Goal: Task Accomplishment & Management: Manage account settings

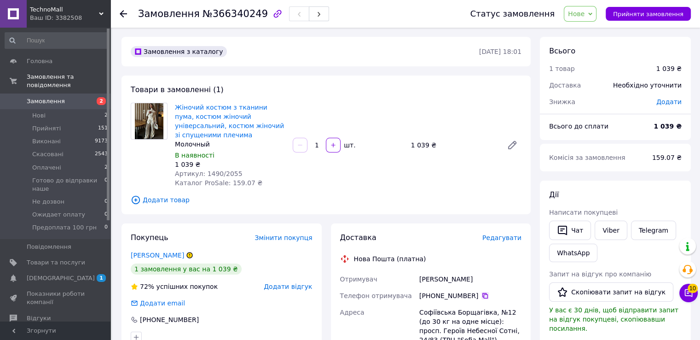
click at [481, 295] on icon at bounding box center [484, 295] width 7 height 7
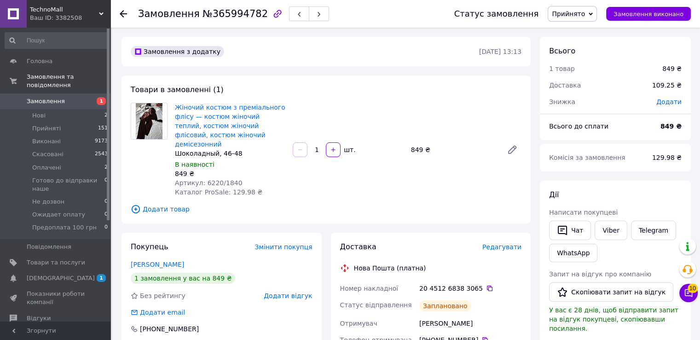
click at [585, 12] on span "Прийнято" at bounding box center [568, 13] width 33 height 7
click at [567, 49] on li "Скасовано" at bounding box center [594, 46] width 93 height 14
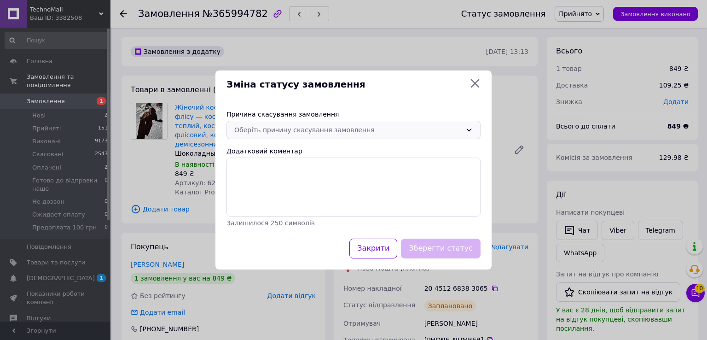
click at [318, 130] on div "Оберіть причину скасування замовлення" at bounding box center [347, 130] width 227 height 10
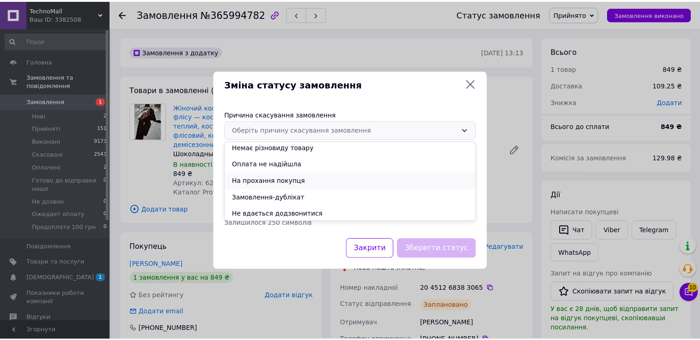
scroll to position [36, 0]
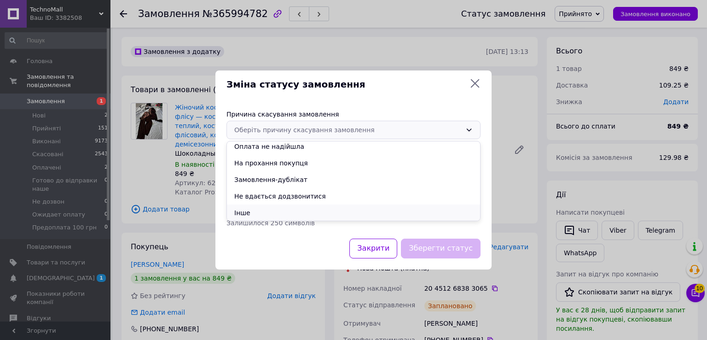
click at [257, 213] on li "Інше" at bounding box center [353, 212] width 253 height 17
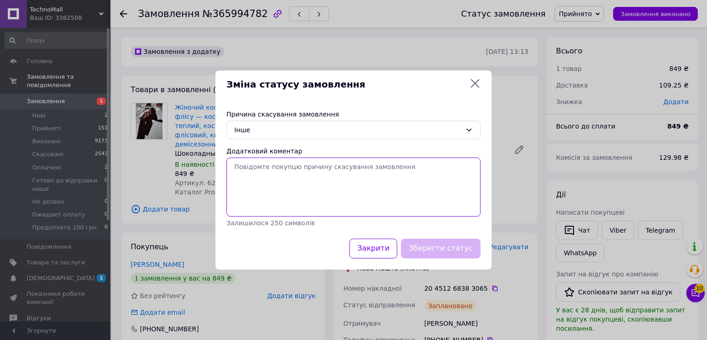
click at [289, 175] on textarea "Додатковий коментар" at bounding box center [353, 186] width 254 height 59
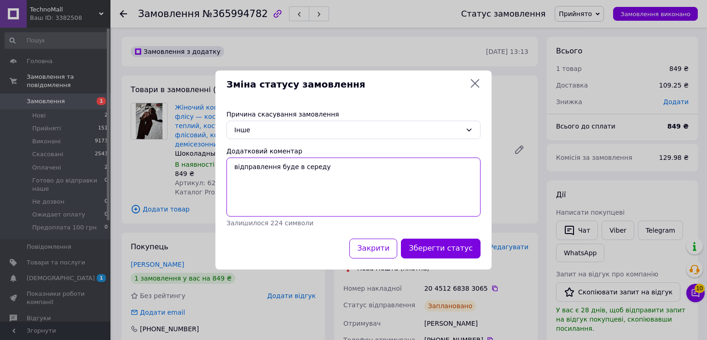
type textarea "відправлення буде в середу"
click at [469, 253] on button "Зберегти статус" at bounding box center [441, 248] width 80 height 20
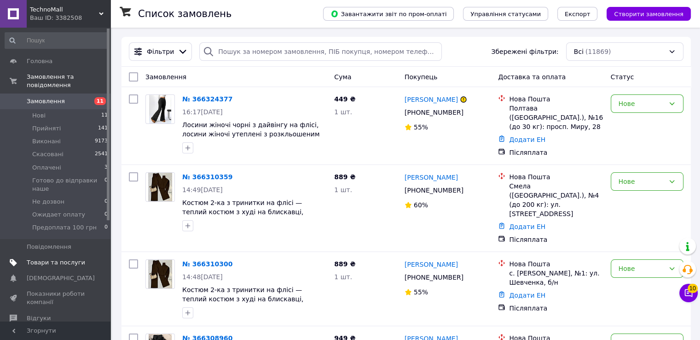
click at [46, 255] on link "Товари та послуги" at bounding box center [56, 263] width 113 height 16
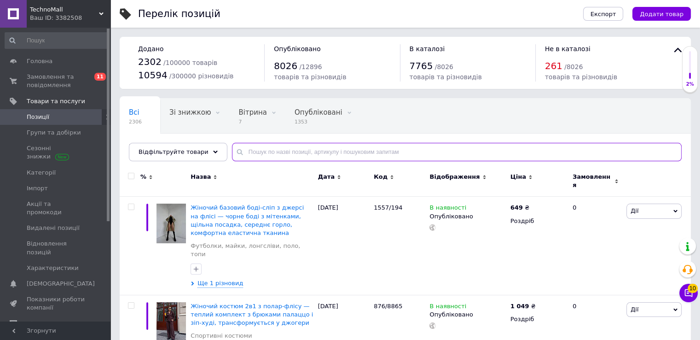
click at [325, 152] on input "text" at bounding box center [457, 152] width 450 height 18
paste input "4962/403"
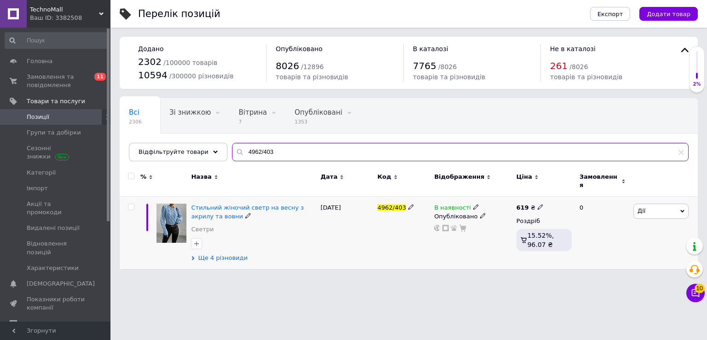
type input "4962/403"
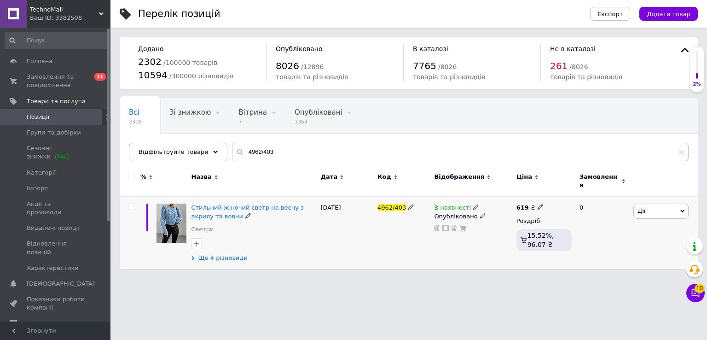
click at [226, 255] on span "Ще 4 різновиди" at bounding box center [223, 258] width 50 height 8
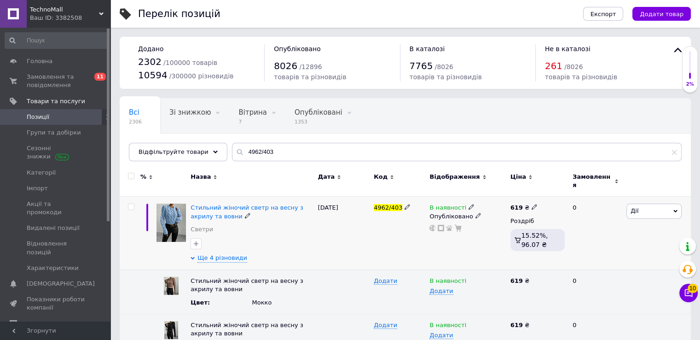
click at [533, 204] on icon at bounding box center [535, 207] width 6 height 6
drag, startPoint x: 550, startPoint y: 190, endPoint x: 545, endPoint y: 192, distance: 5.4
click at [545, 192] on input "619" at bounding box center [577, 197] width 70 height 18
type input "719"
click at [463, 242] on div "В наявності Опубліковано" at bounding box center [467, 233] width 81 height 73
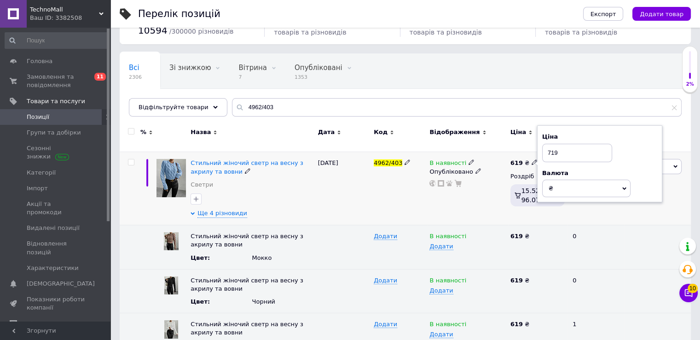
scroll to position [92, 0]
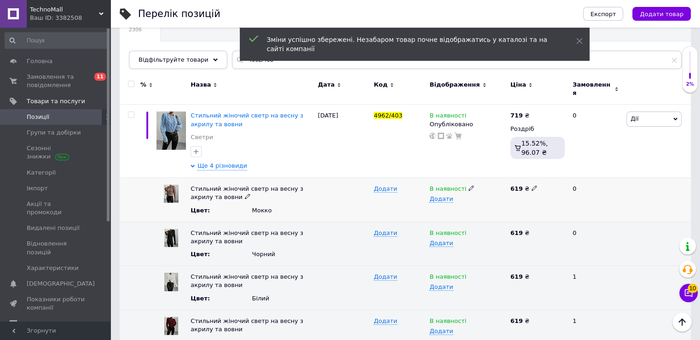
click at [535, 185] on div "619 ₴" at bounding box center [537, 189] width 54 height 8
click at [534, 185] on div "619 ₴" at bounding box center [537, 189] width 54 height 8
click at [532, 185] on use at bounding box center [534, 187] width 5 height 5
drag, startPoint x: 511, startPoint y: 183, endPoint x: 515, endPoint y: 180, distance: 5.0
click at [515, 182] on input "619" at bounding box center [534, 189] width 53 height 14
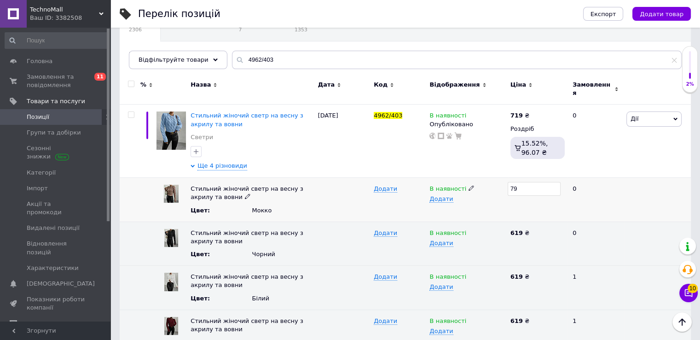
type input "719"
click at [532, 228] on span at bounding box center [535, 231] width 6 height 6
drag, startPoint x: 512, startPoint y: 228, endPoint x: 507, endPoint y: 228, distance: 5.1
click at [507, 228] on div "Стильний жіночий светр на весну з акрилу та вовни Цвет : Чорний Додати В наявно…" at bounding box center [405, 243] width 571 height 44
type input "719"
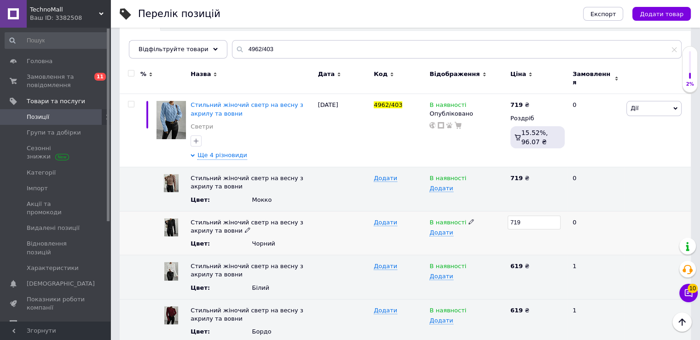
scroll to position [109, 0]
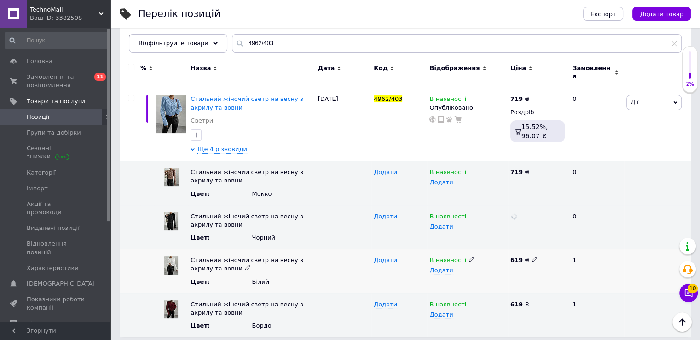
click at [532, 256] on icon at bounding box center [535, 259] width 6 height 6
click at [513, 255] on input "619" at bounding box center [534, 260] width 53 height 14
type input "719"
click at [532, 301] on icon at bounding box center [535, 304] width 6 height 6
click at [513, 298] on input "619" at bounding box center [534, 304] width 53 height 14
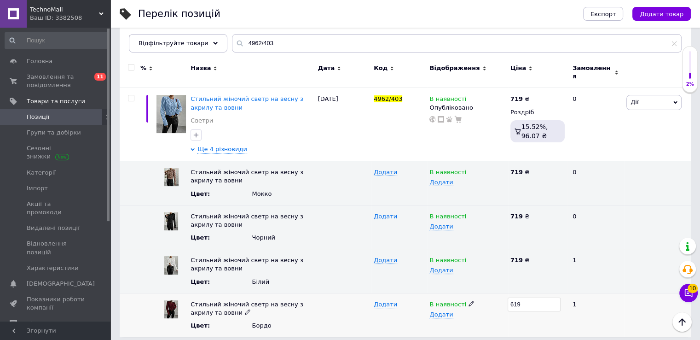
type input "719"
drag, startPoint x: 500, startPoint y: 276, endPoint x: 487, endPoint y: 277, distance: 12.9
click at [499, 276] on div "В наявності Додати" at bounding box center [467, 271] width 81 height 44
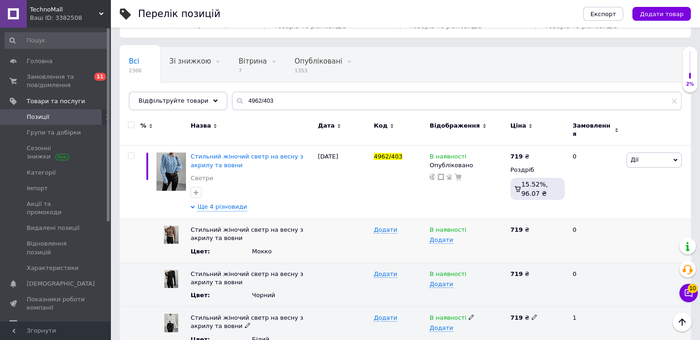
scroll to position [0, 0]
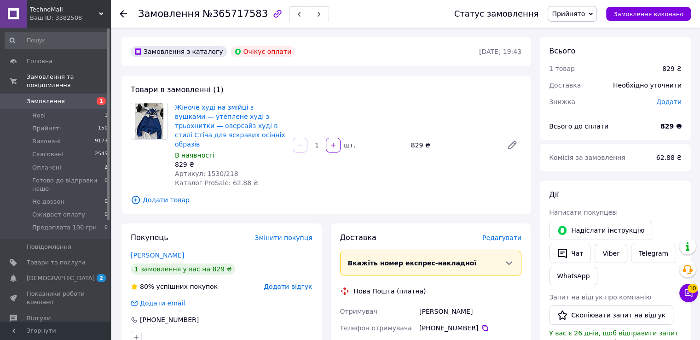
click at [585, 14] on span "Прийнято" at bounding box center [568, 13] width 33 height 7
click at [589, 45] on li "Скасовано" at bounding box center [594, 46] width 93 height 14
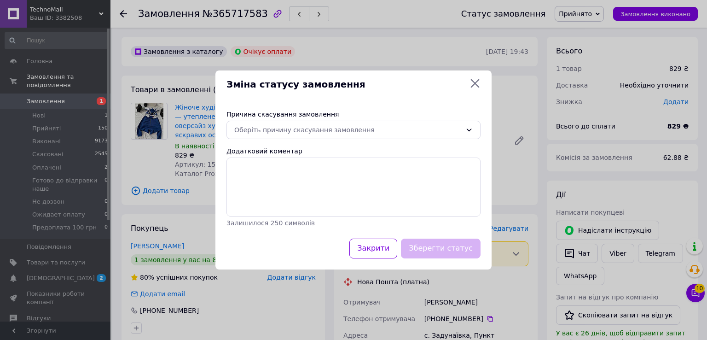
click at [317, 118] on div "Причина скасування замовлення" at bounding box center [353, 114] width 254 height 9
click at [311, 131] on div "Оберіть причину скасування замовлення" at bounding box center [347, 130] width 227 height 10
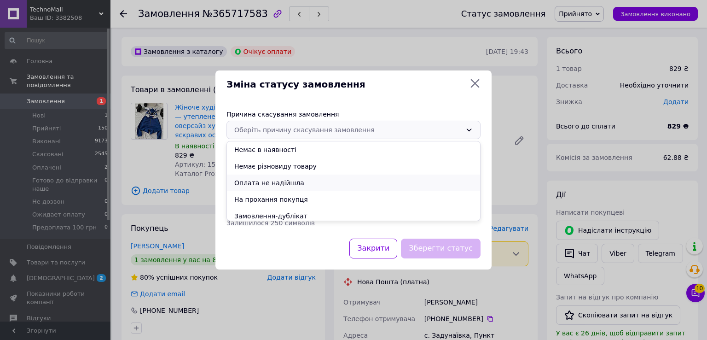
click at [287, 183] on li "Оплата не надійшла" at bounding box center [353, 182] width 253 height 17
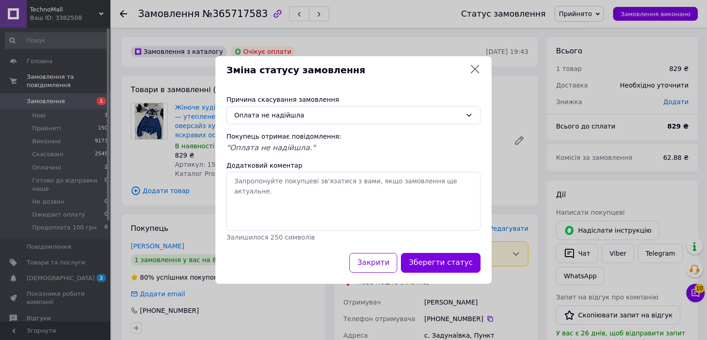
click at [306, 104] on div "Причина скасування замовлення Оплата не надійшла Покупець отримає повідомлення:…" at bounding box center [353, 168] width 276 height 169
click at [298, 114] on div "Оплата не надійшла" at bounding box center [347, 115] width 227 height 10
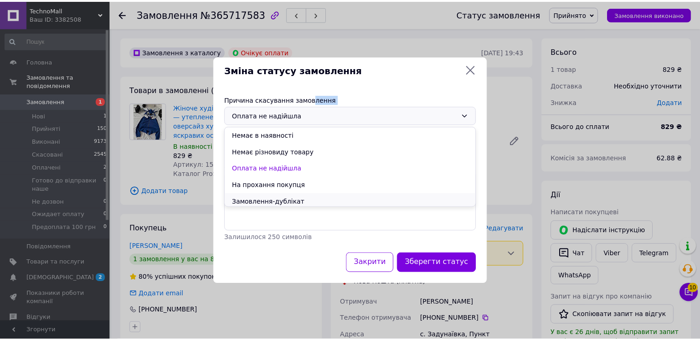
scroll to position [33, 0]
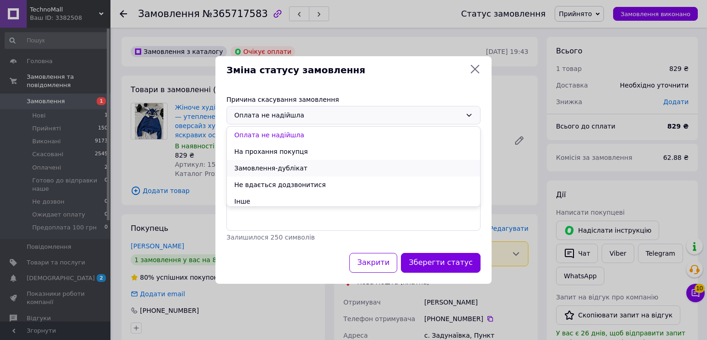
click at [267, 167] on li "Замовлення-дублікат" at bounding box center [353, 168] width 253 height 17
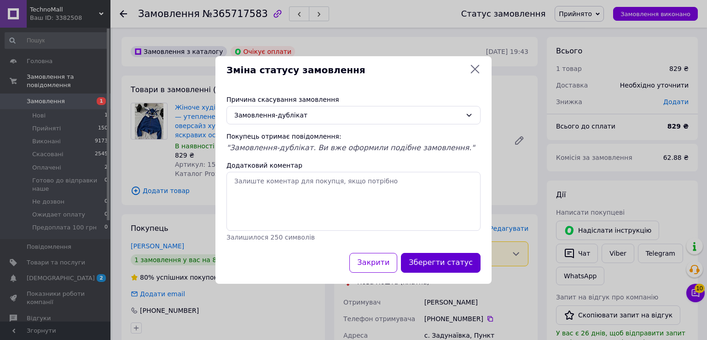
click at [449, 265] on button "Зберегти статус" at bounding box center [441, 263] width 80 height 20
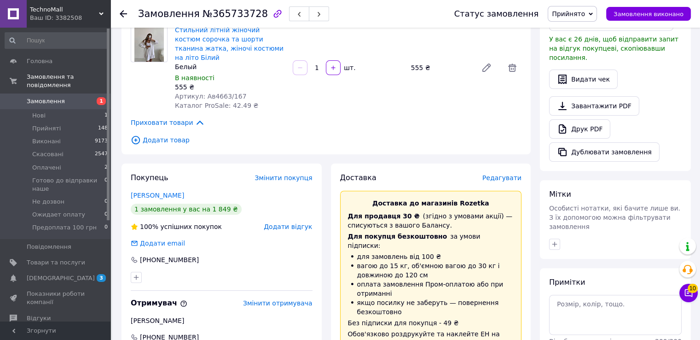
scroll to position [368, 0]
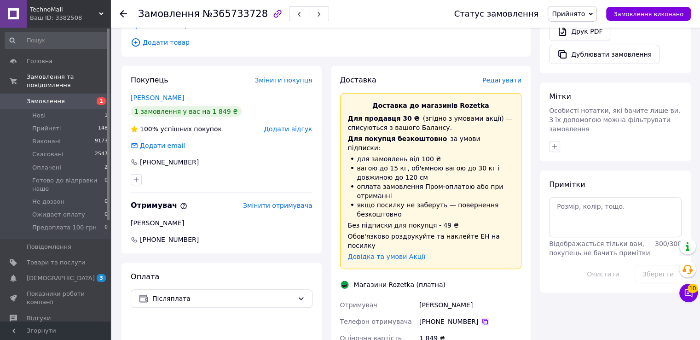
click at [481, 318] on icon at bounding box center [484, 321] width 7 height 7
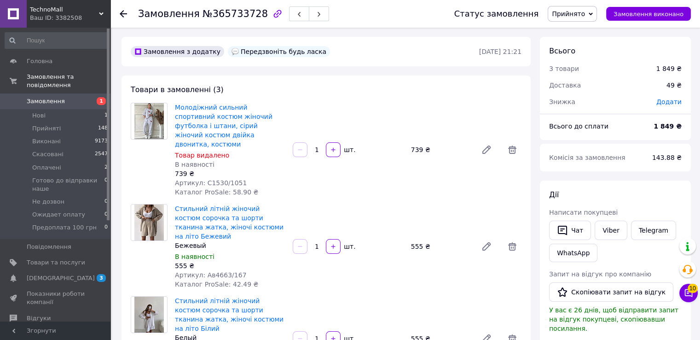
scroll to position [92, 0]
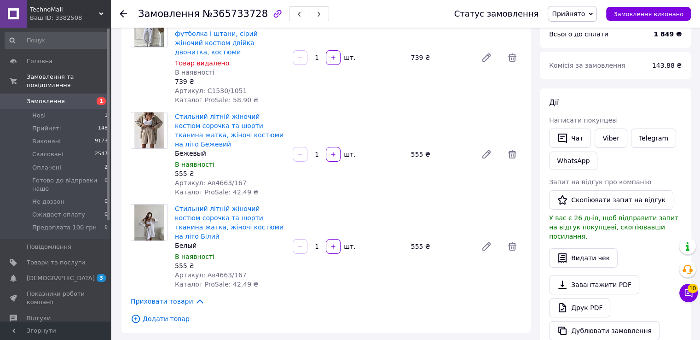
click at [580, 10] on span "Прийнято" at bounding box center [568, 13] width 33 height 7
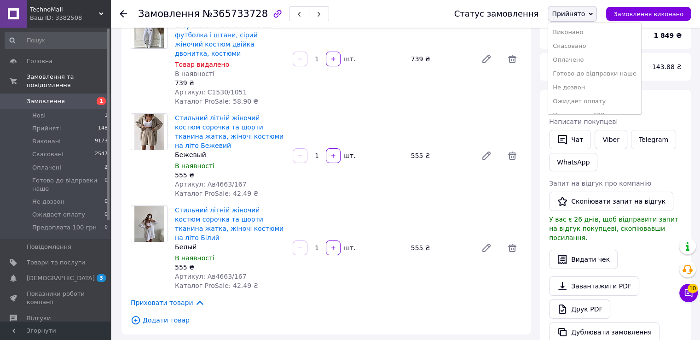
scroll to position [46, 0]
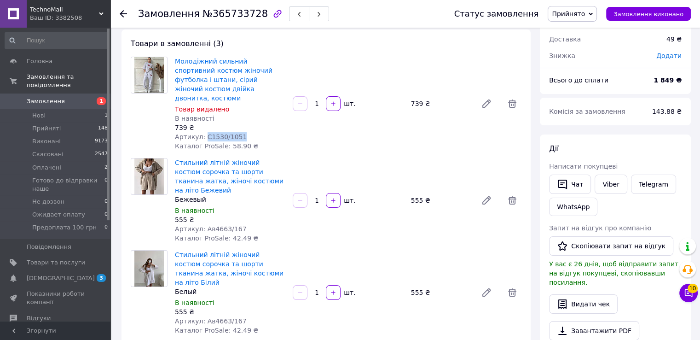
drag, startPoint x: 202, startPoint y: 127, endPoint x: 241, endPoint y: 123, distance: 39.3
click at [241, 132] on div "Артикул: С1530/1051" at bounding box center [230, 136] width 110 height 9
click at [216, 123] on div "739 ₴" at bounding box center [230, 127] width 110 height 9
click at [585, 13] on span "Прийнято" at bounding box center [568, 13] width 33 height 7
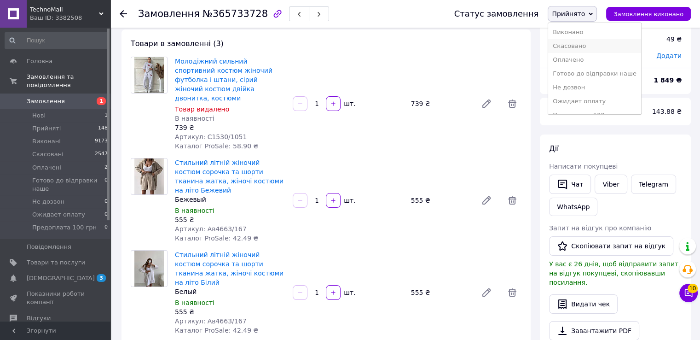
click at [580, 43] on li "Скасовано" at bounding box center [594, 46] width 93 height 14
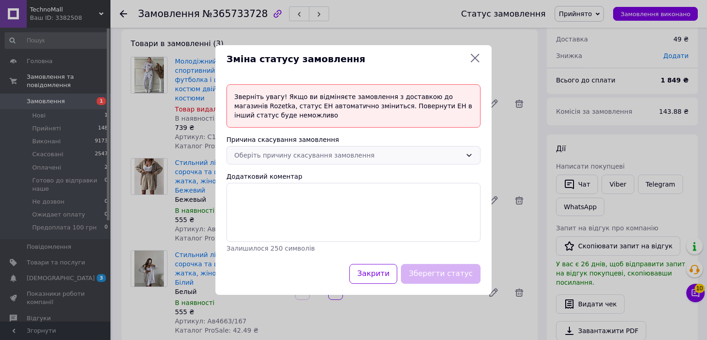
click at [312, 156] on div "Оберіть причину скасування замовлення" at bounding box center [347, 155] width 227 height 10
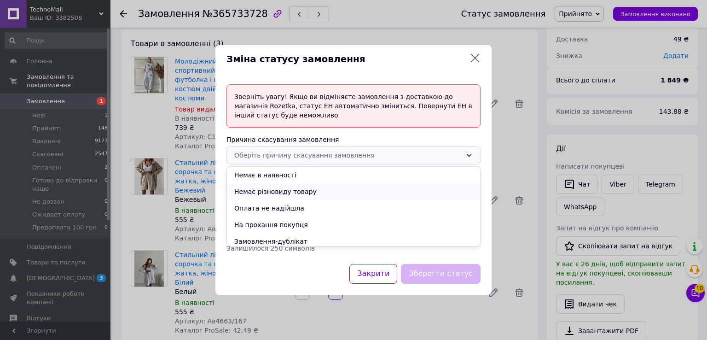
click at [291, 194] on li "Немає різновиду товару" at bounding box center [353, 191] width 253 height 17
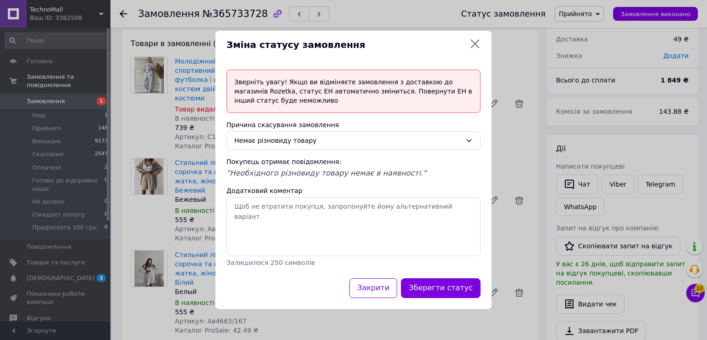
click at [422, 276] on div "Зберегти статус" at bounding box center [440, 287] width 83 height 23
click at [425, 291] on button "Зберегти статус" at bounding box center [441, 288] width 80 height 20
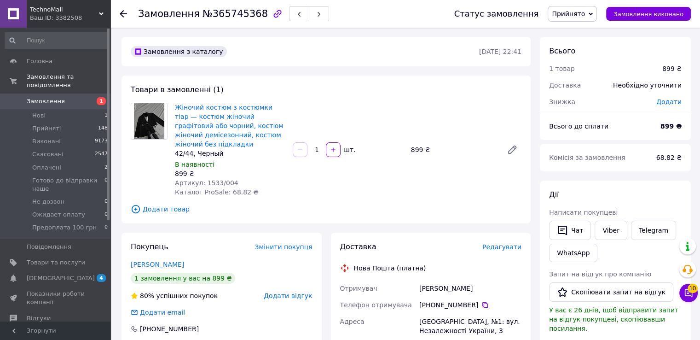
click at [380, 212] on span "Додати товар" at bounding box center [326, 209] width 391 height 10
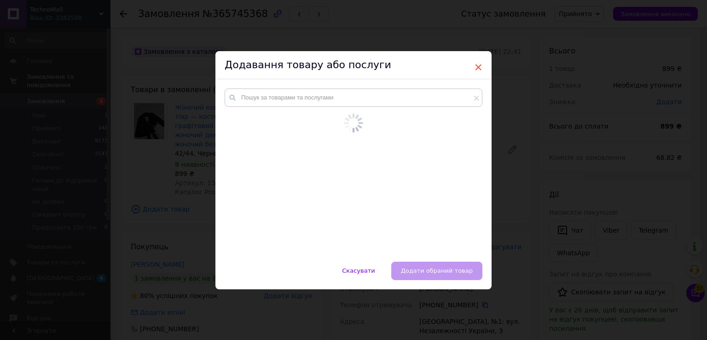
click at [477, 65] on span "×" at bounding box center [478, 67] width 8 height 16
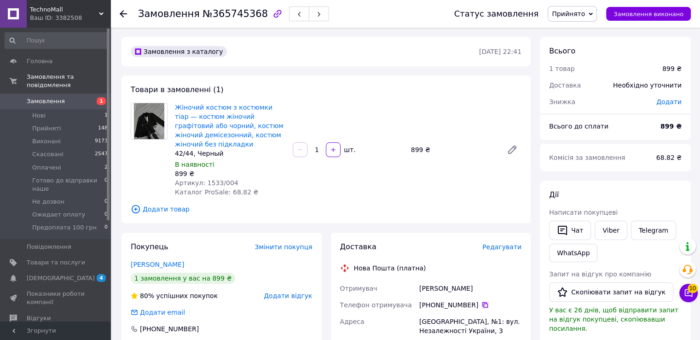
click at [482, 304] on icon at bounding box center [485, 305] width 6 height 6
click at [208, 188] on span "Каталог ProSale: 68.82 ₴" at bounding box center [216, 191] width 83 height 7
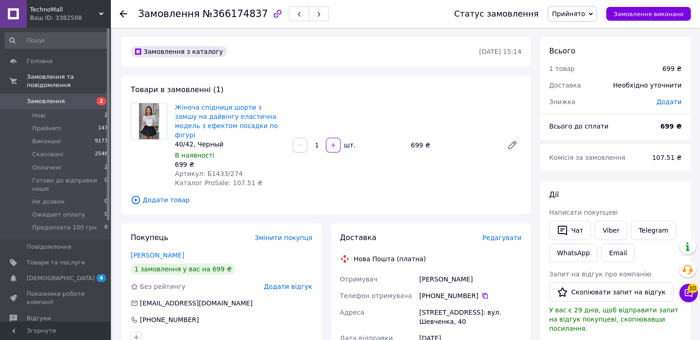
click at [211, 139] on div "40/42, Черный" at bounding box center [230, 143] width 110 height 9
copy div "40/42, Черный"
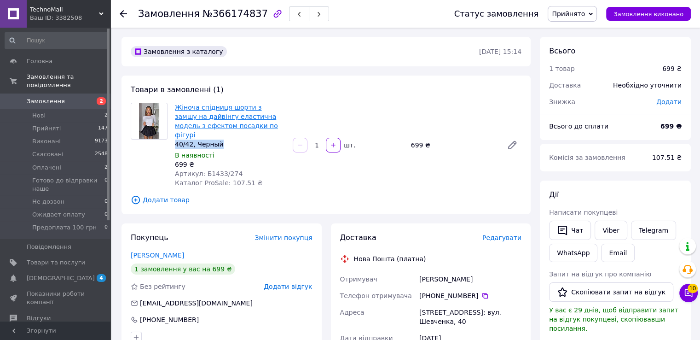
drag, startPoint x: 230, startPoint y: 135, endPoint x: 225, endPoint y: 123, distance: 13.2
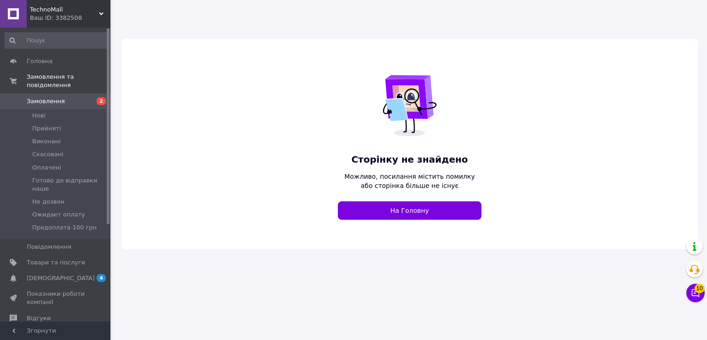
click at [42, 14] on div "Ваш ID: 3382508" at bounding box center [70, 18] width 81 height 8
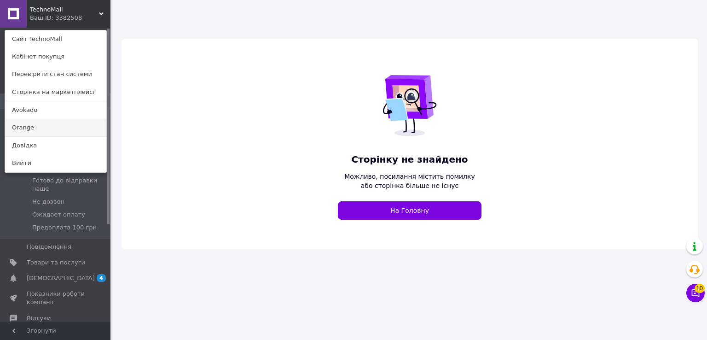
click at [53, 127] on link "Orange" at bounding box center [55, 127] width 101 height 17
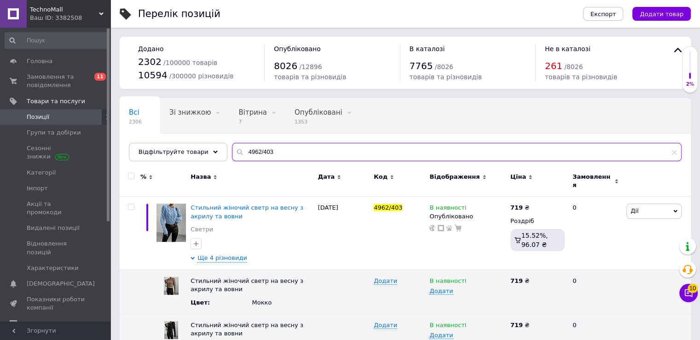
click at [255, 151] on input "4962/403" at bounding box center [457, 152] width 450 height 18
